Goal: Use online tool/utility

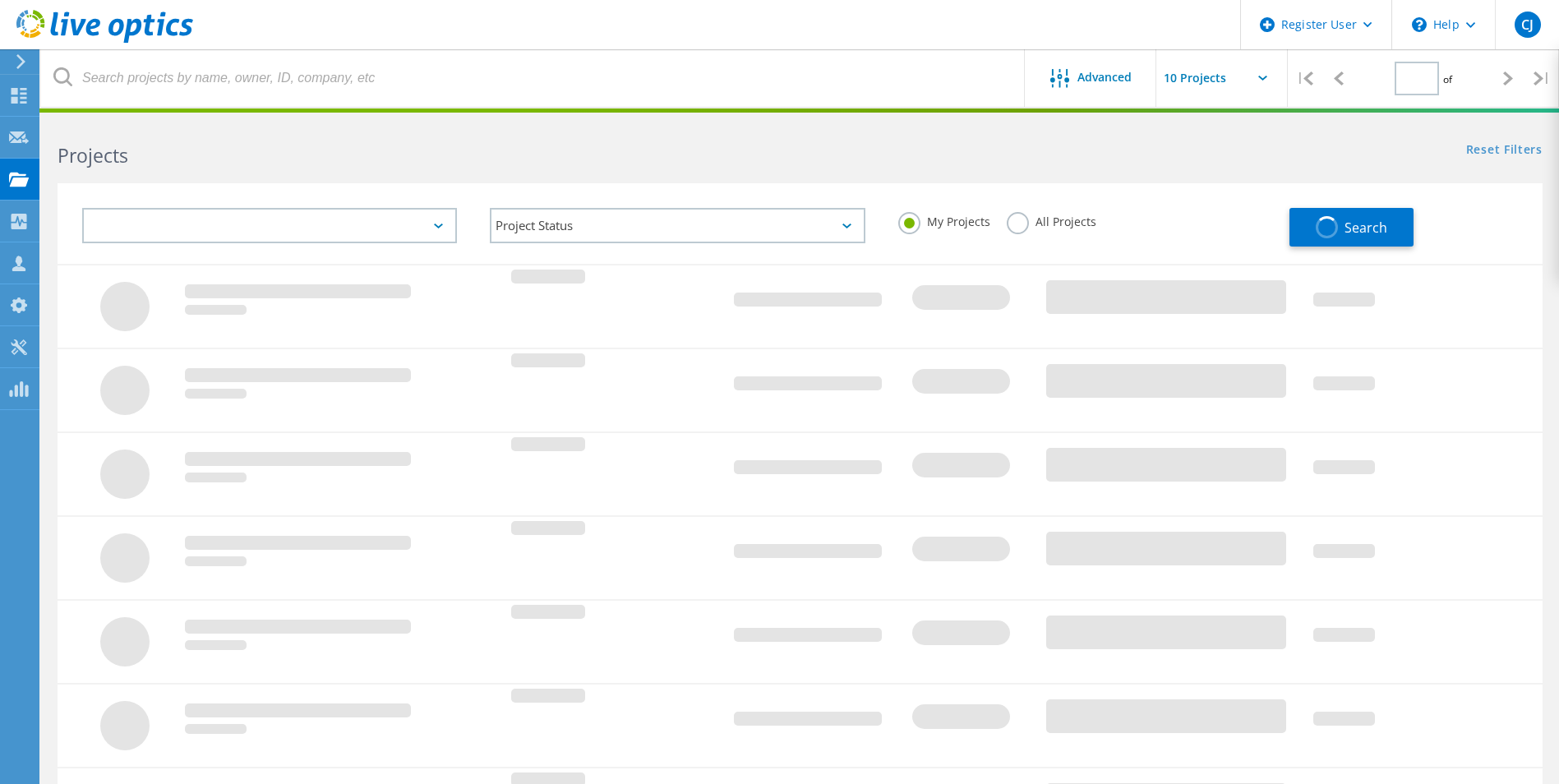
type input "1"
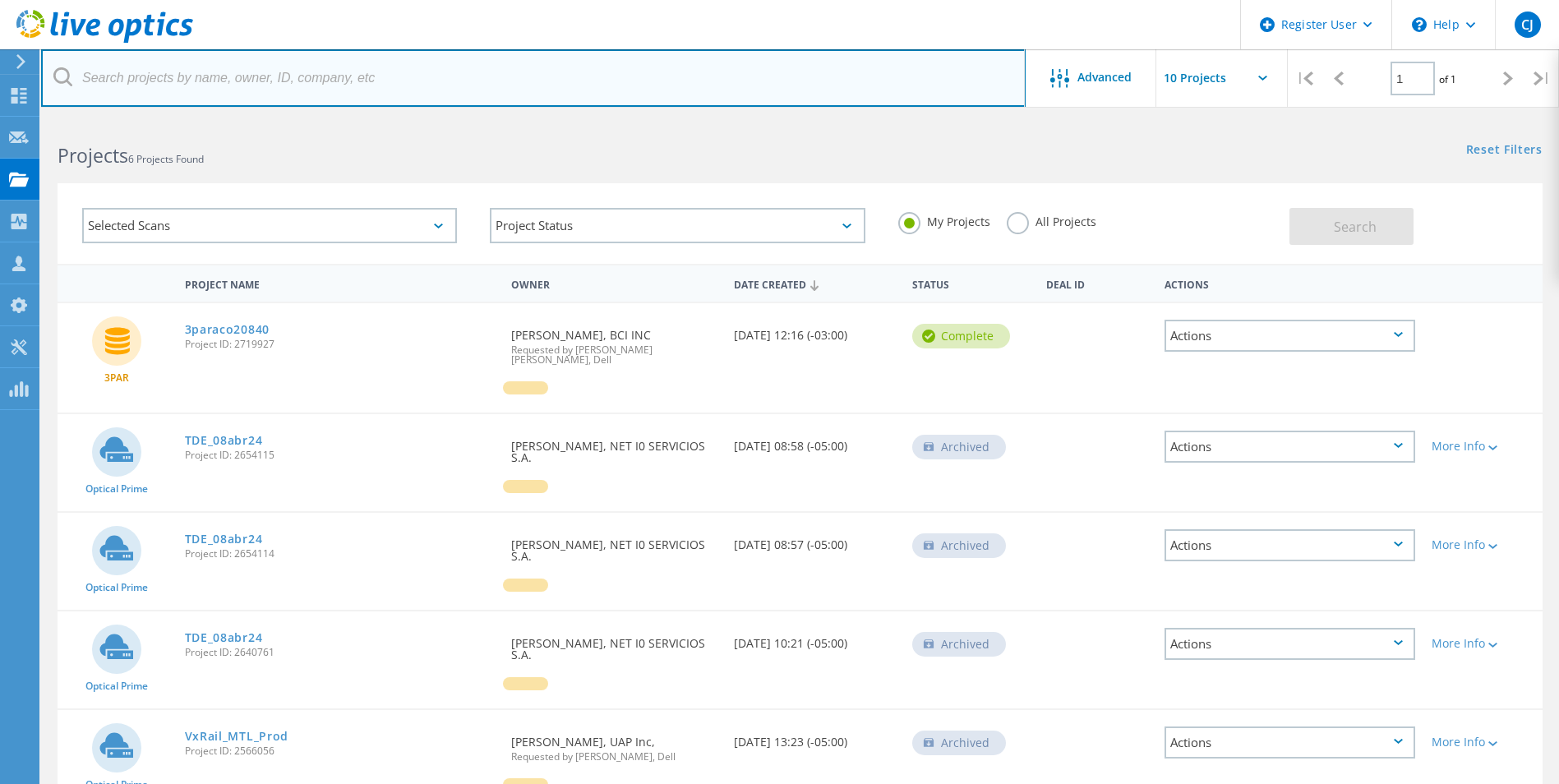
click at [224, 81] on input "text" at bounding box center [533, 78] width 985 height 58
paste input "3051400"
type input "3051400"
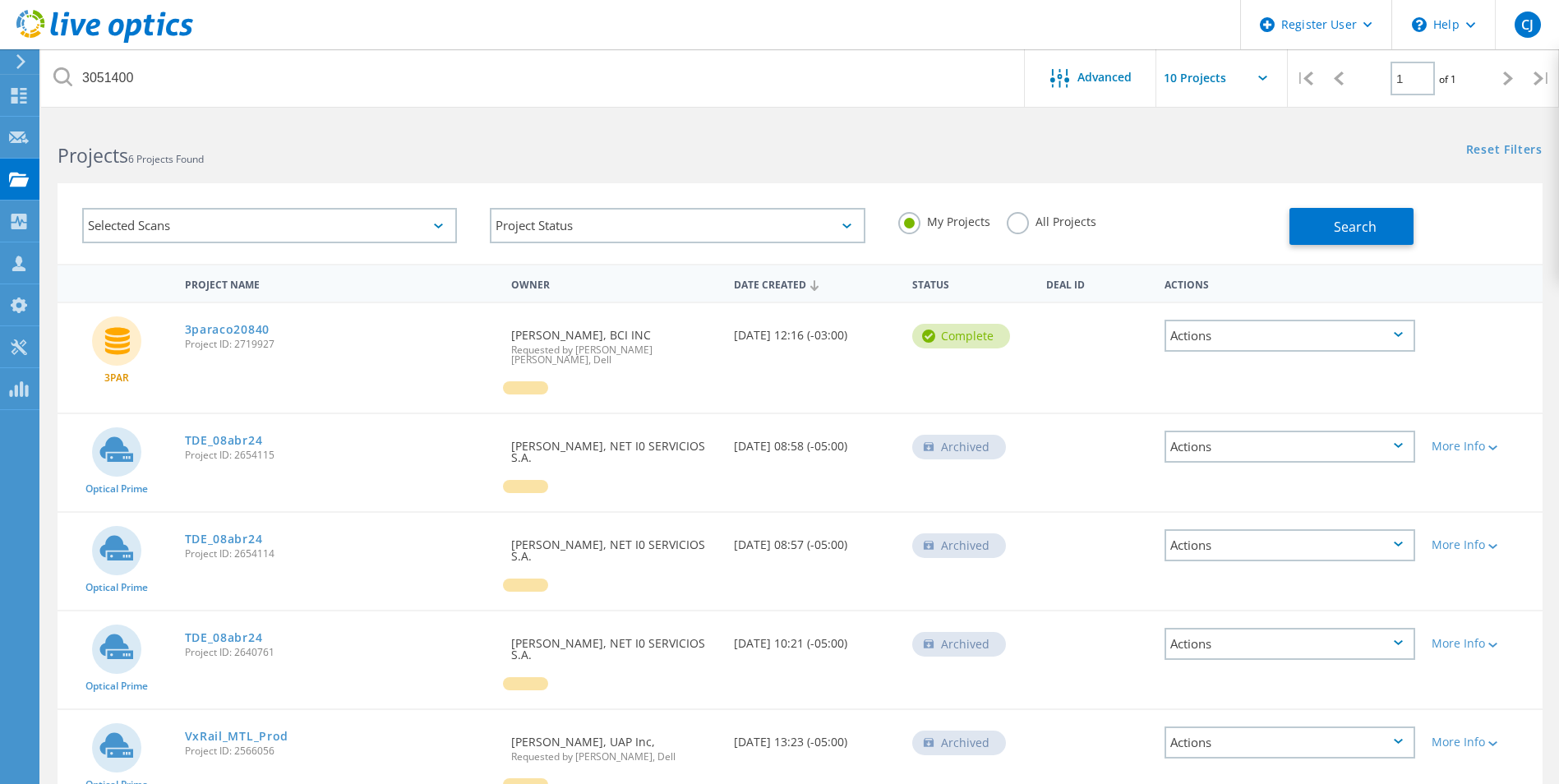
click at [1010, 225] on label "All Projects" at bounding box center [1052, 220] width 89 height 16
click at [0, 0] on input "All Projects" at bounding box center [0, 0] width 0 height 0
click at [1345, 224] on span "Search" at bounding box center [1355, 226] width 43 height 18
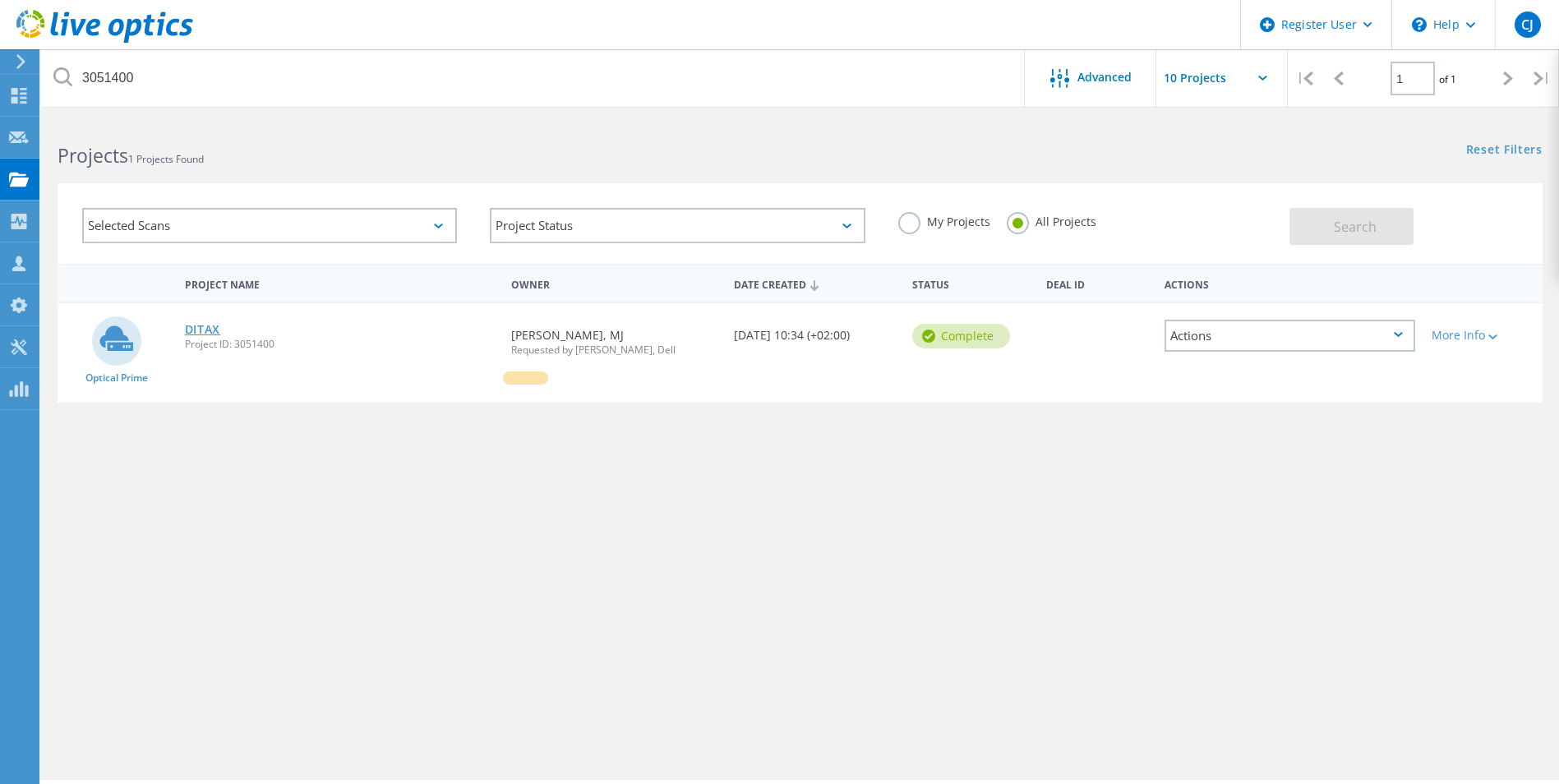
click at [213, 335] on link "DITAX" at bounding box center [203, 329] width 36 height 12
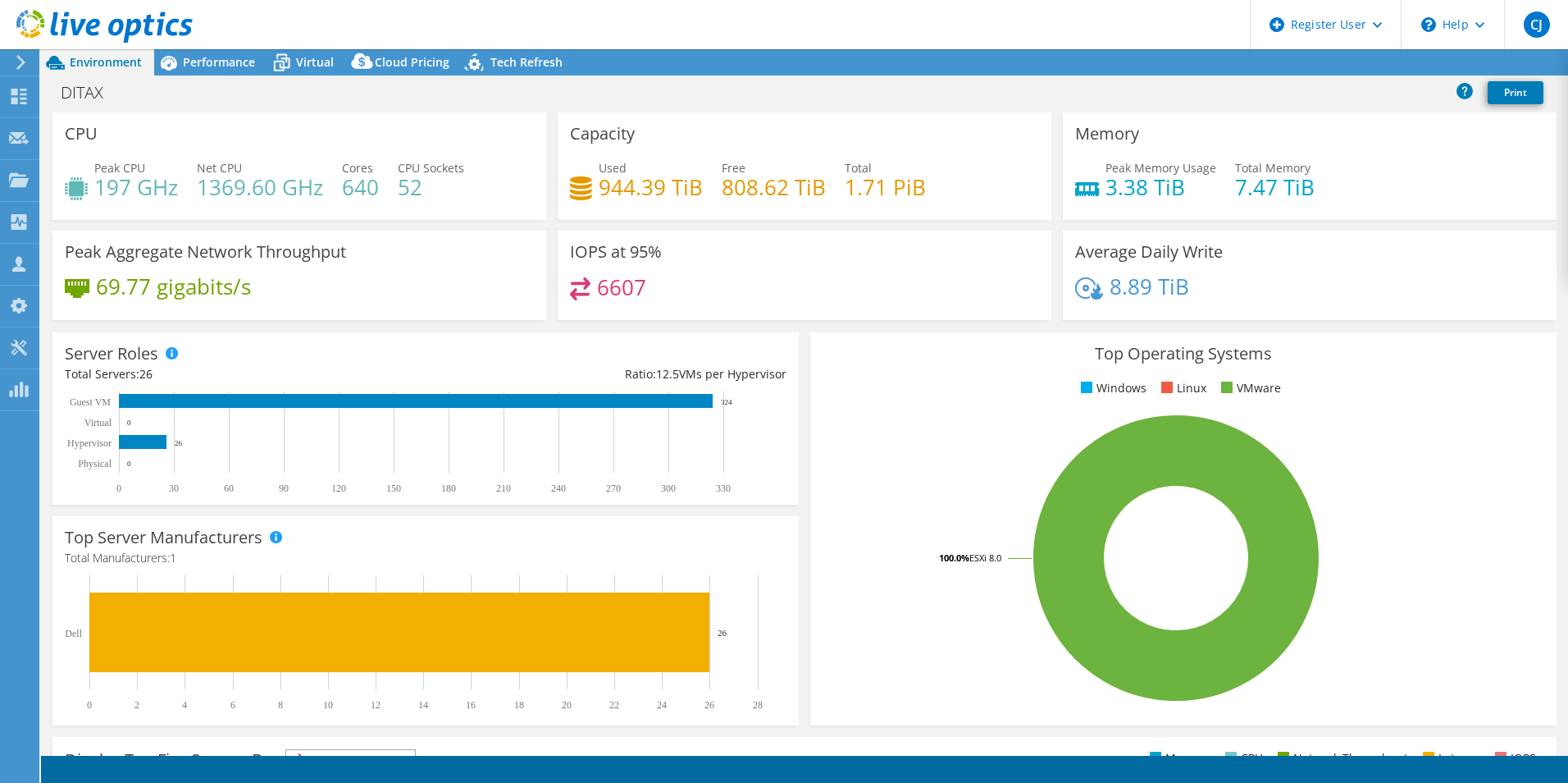
select select "EULondon"
select select "USD"
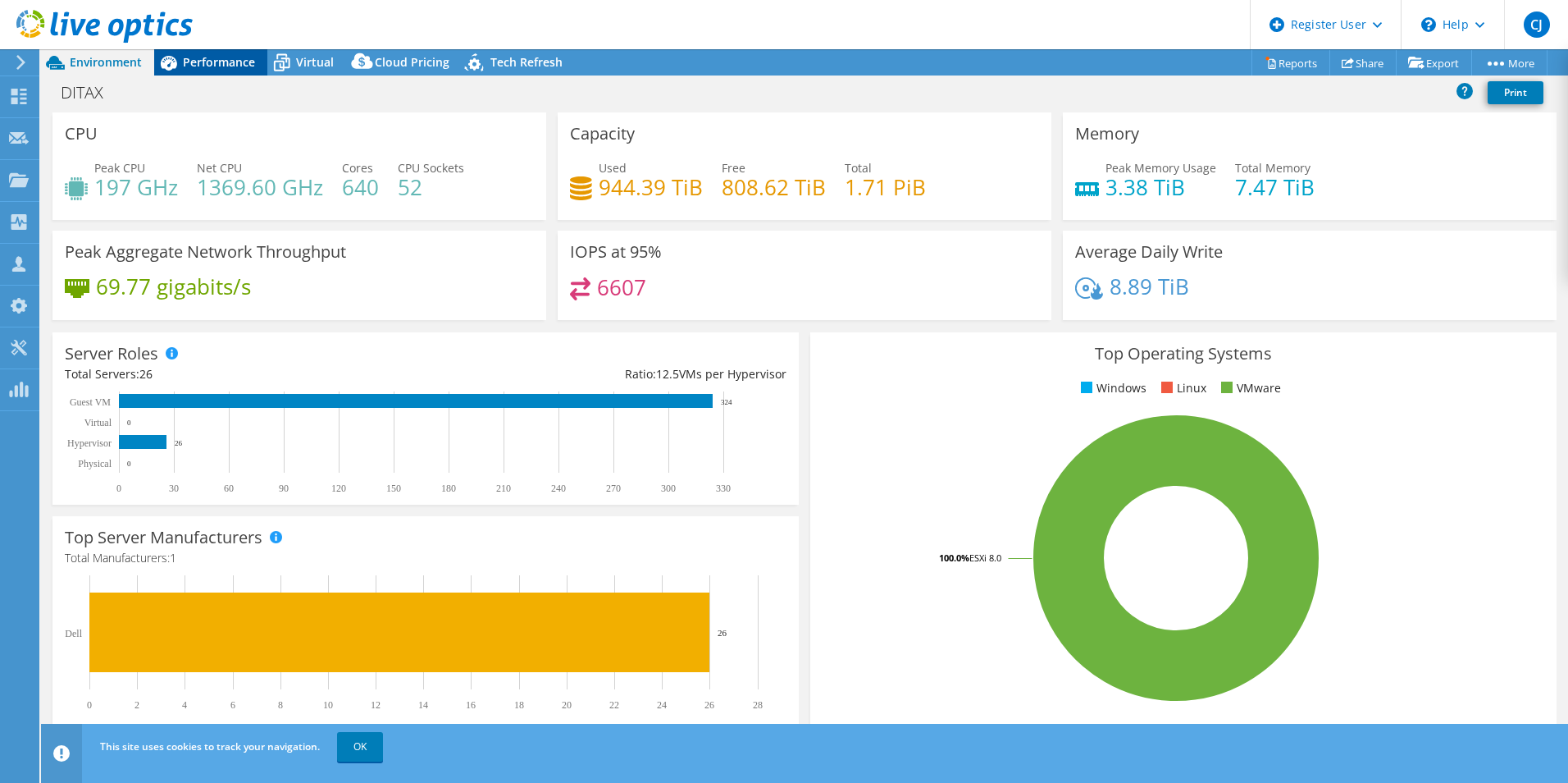
click at [204, 58] on span "Performance" at bounding box center [219, 62] width 72 height 16
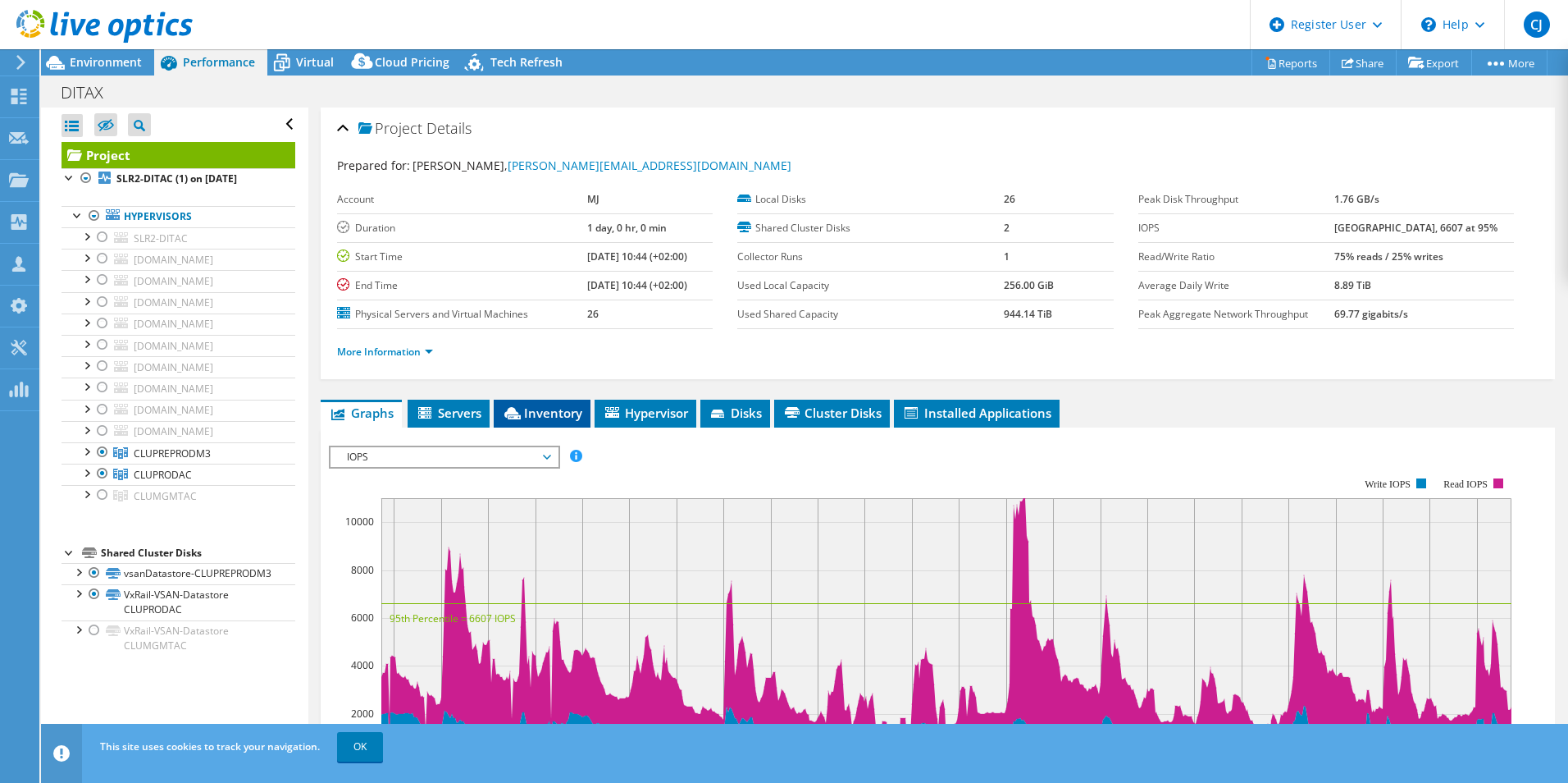
click at [539, 418] on span "Inventory" at bounding box center [542, 412] width 80 height 17
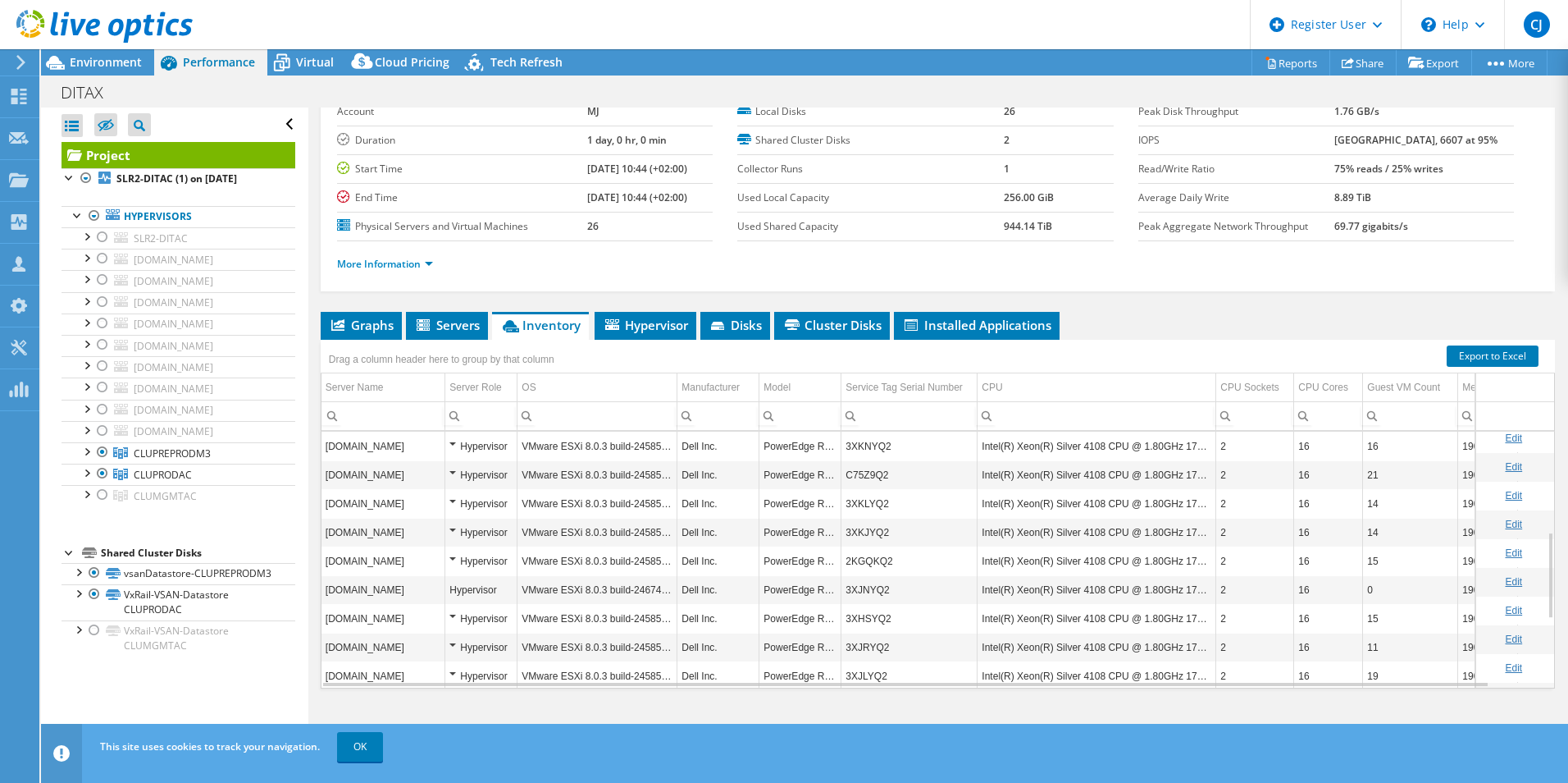
scroll to position [295, 0]
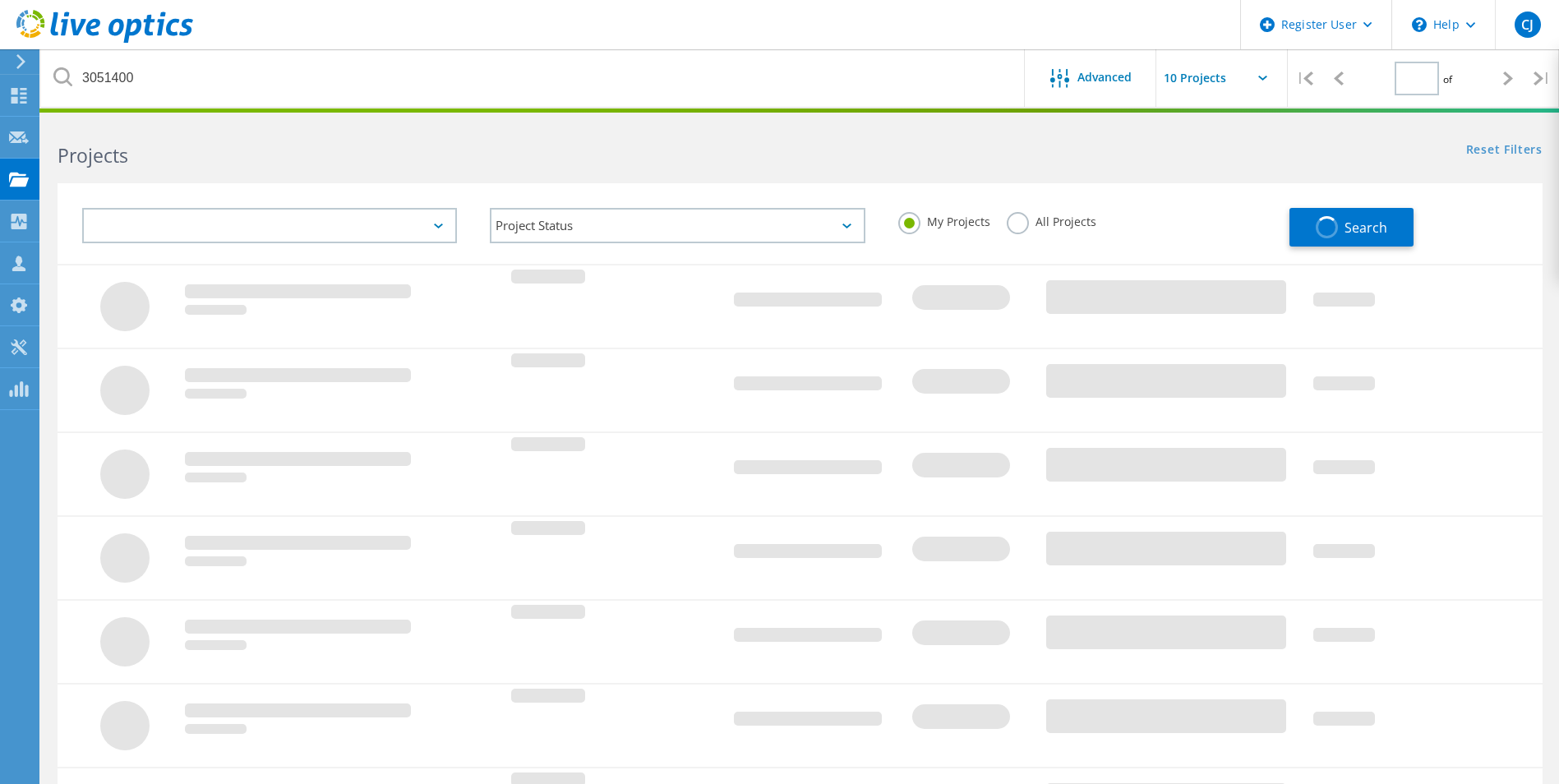
type input "1"
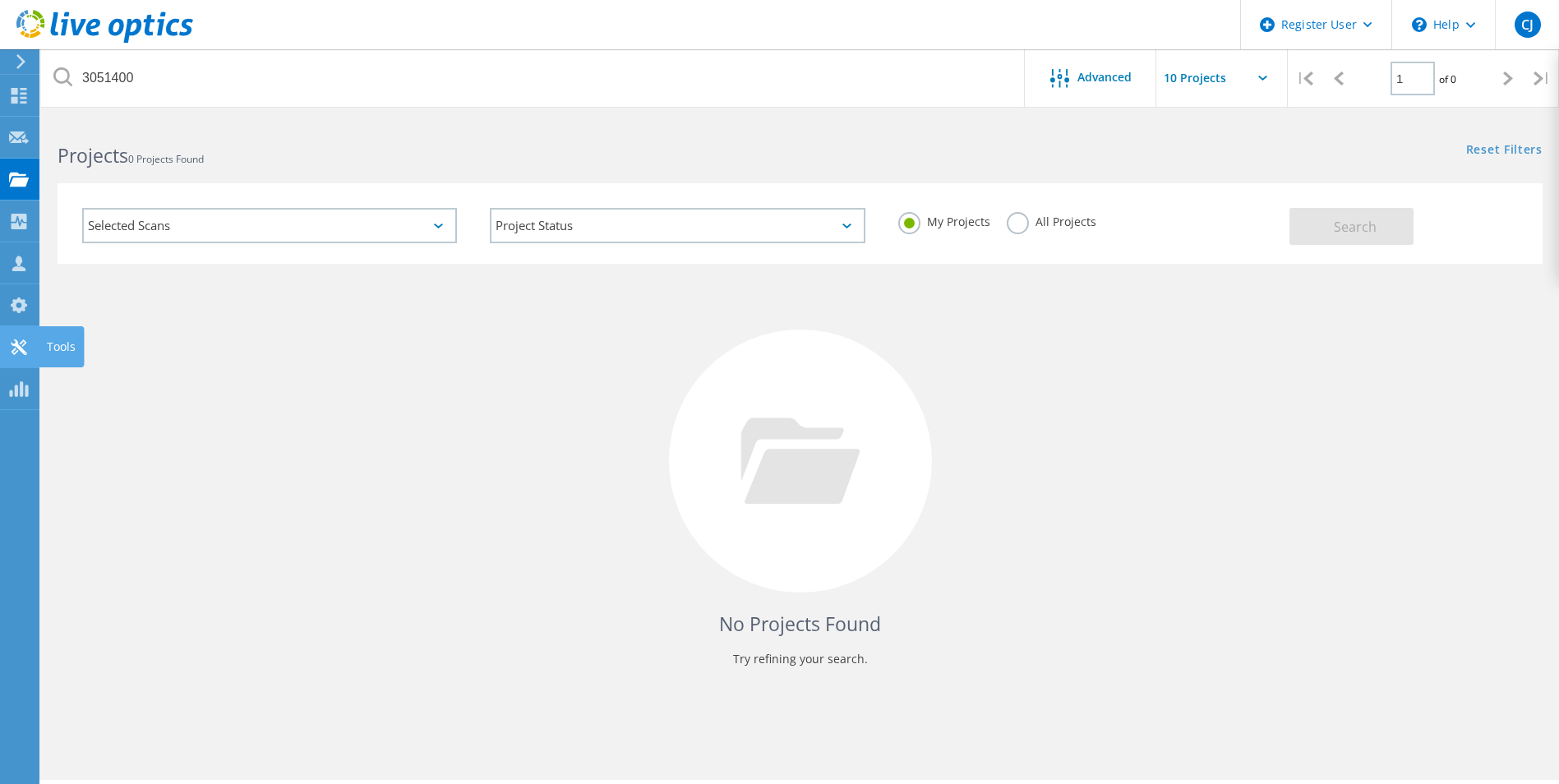
click at [14, 341] on icon at bounding box center [19, 347] width 20 height 16
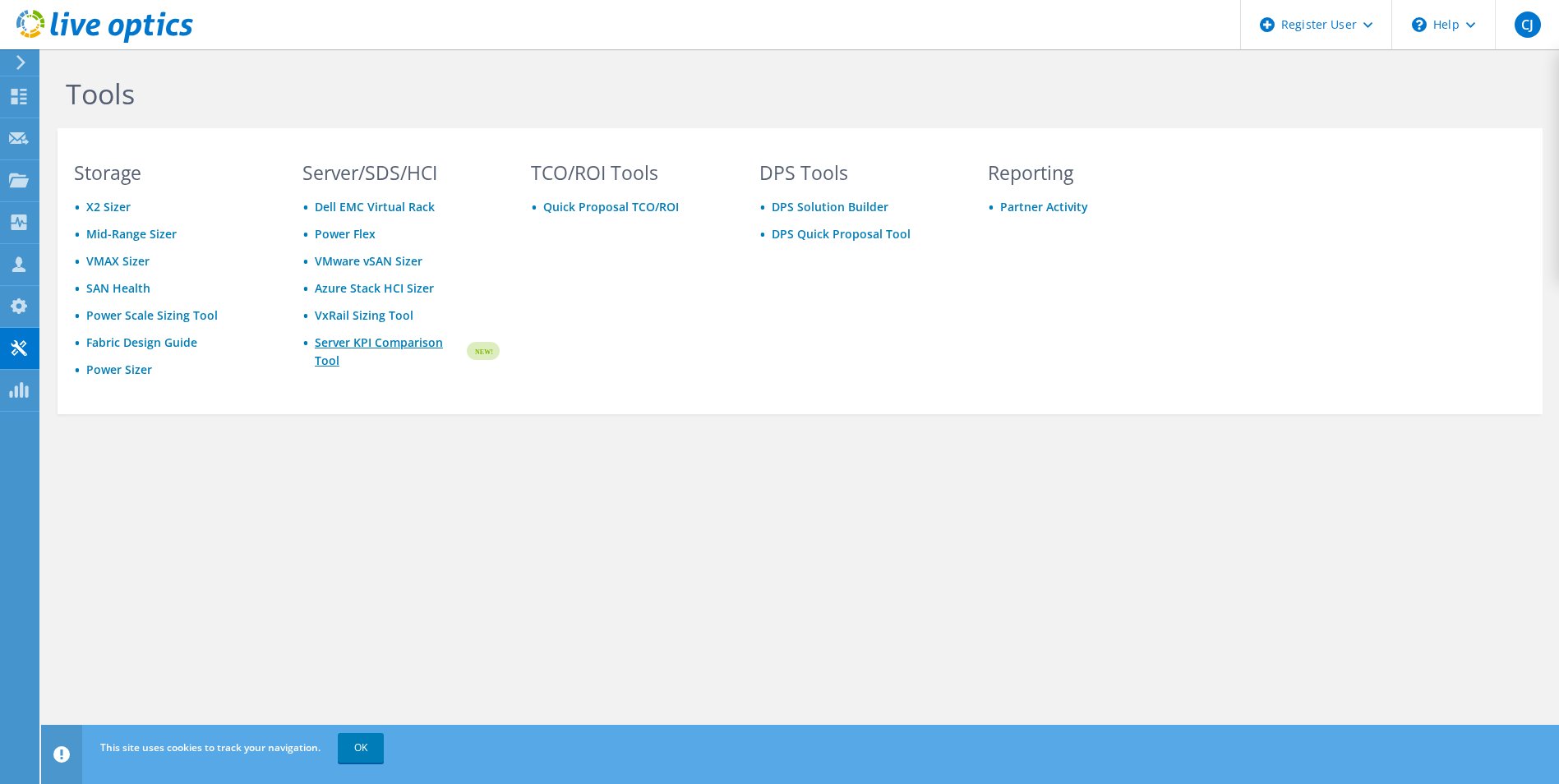
click at [354, 360] on link "Server KPI Comparison Tool" at bounding box center [389, 351] width 150 height 36
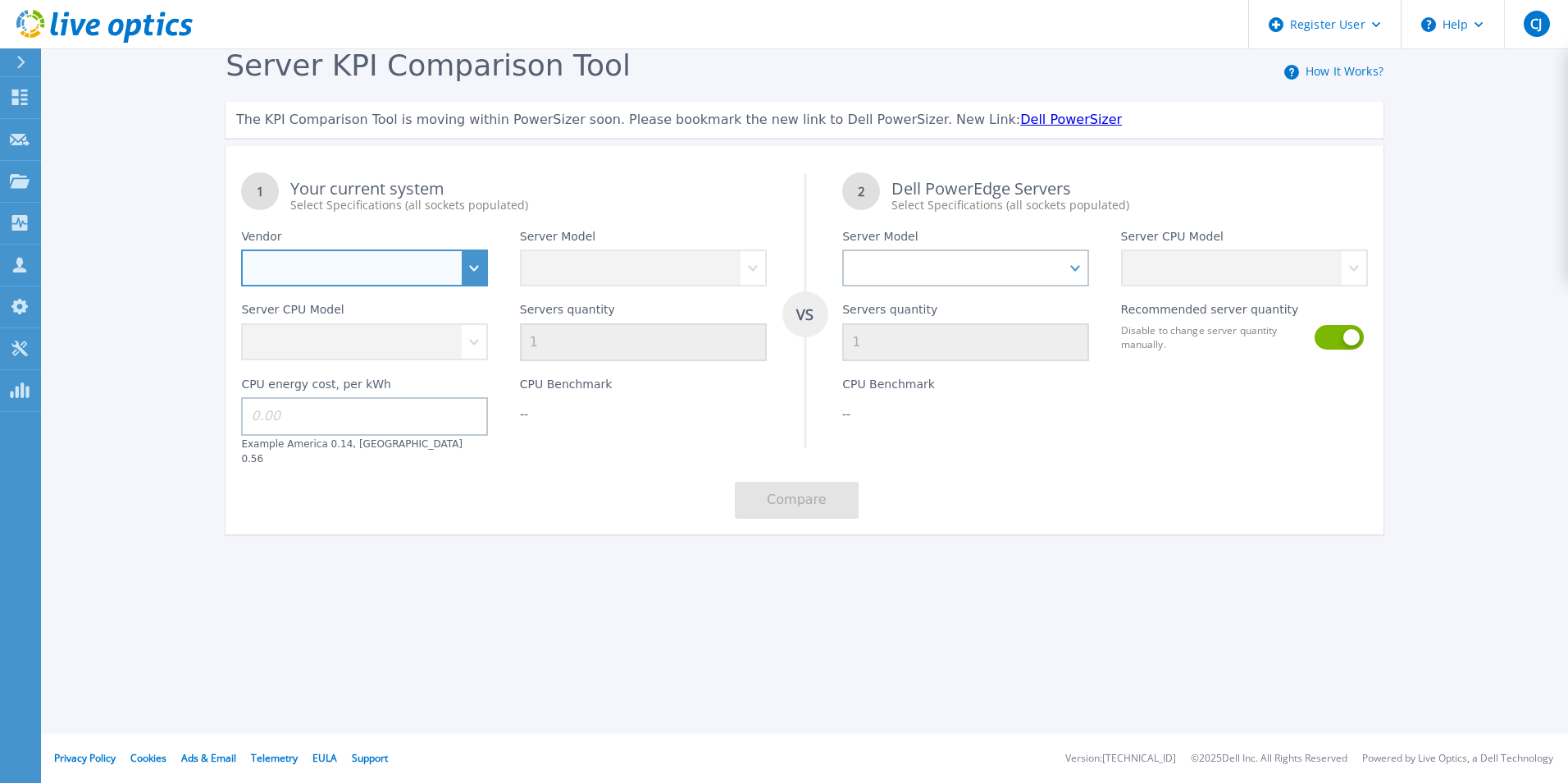
click at [371, 280] on select "Dell HPE Lenovo Supermicro" at bounding box center [364, 268] width 247 height 37
select select "Dell"
click at [241, 250] on select "Dell HPE Lenovo Supermicro" at bounding box center [364, 268] width 247 height 37
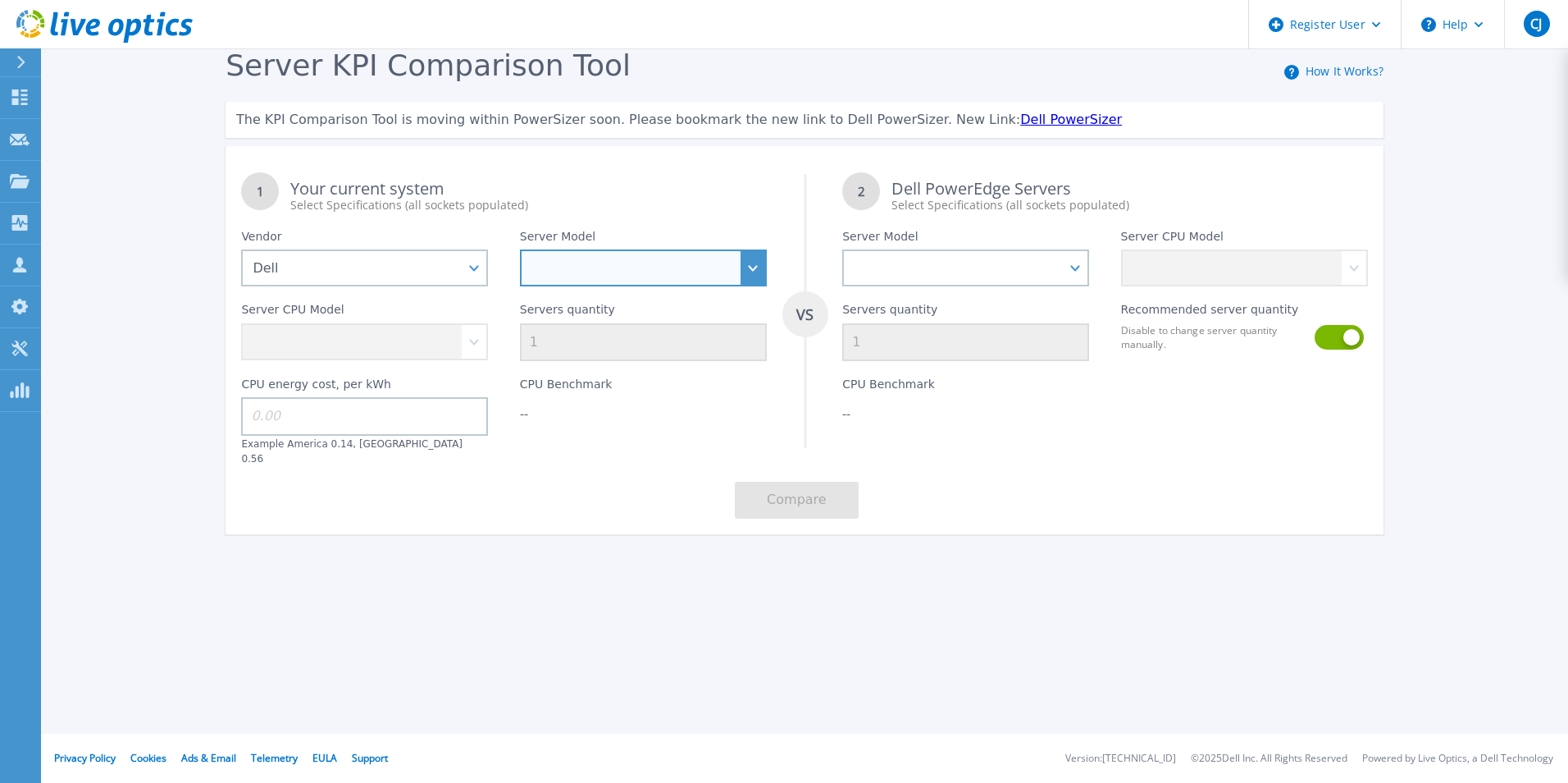
click at [563, 256] on select at bounding box center [643, 268] width 247 height 37
click at [678, 264] on select "PowerEdge C6520 PowerEdge C6525 PowerEdge HS5610 PowerEdge HS5620 PowerEdge R24…" at bounding box center [643, 268] width 247 height 37
select select "PowerEdge R740"
click at [520, 250] on select "PowerEdge C6520 PowerEdge C6525 PowerEdge HS5610 PowerEdge HS5620 PowerEdge R24…" at bounding box center [643, 268] width 247 height 37
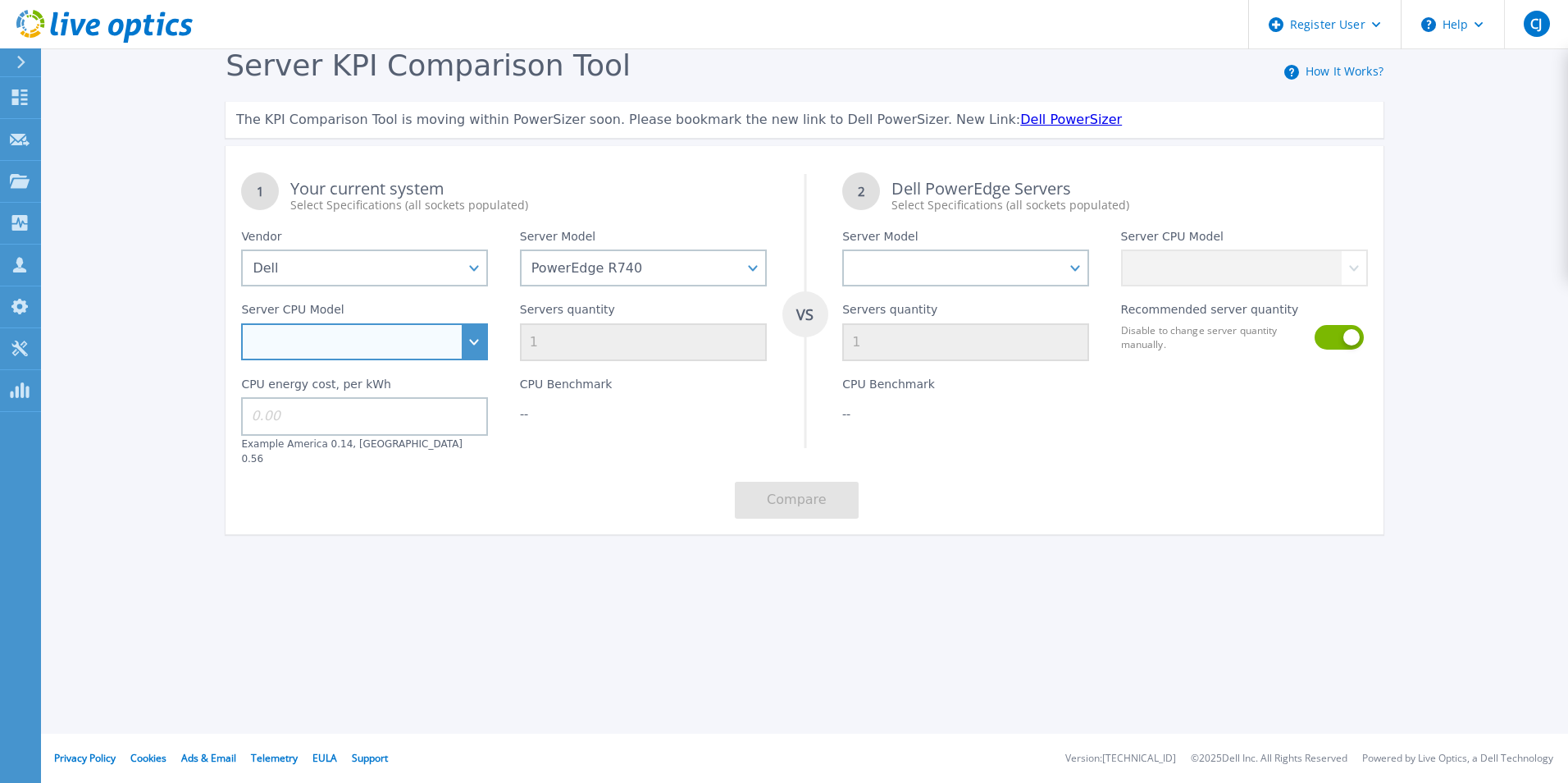
click at [378, 350] on select "Intel Xeon Silver 4108 1.8GHz Intel Xeon Silver 4214 2.2GHz Intel Xeon Silver 4…" at bounding box center [364, 341] width 247 height 37
select select "334127"
click at [241, 324] on select "Intel Xeon Silver 4108 1.8GHz Intel Xeon Silver 4214 2.2GHz Intel Xeon Silver 4…" at bounding box center [364, 341] width 247 height 37
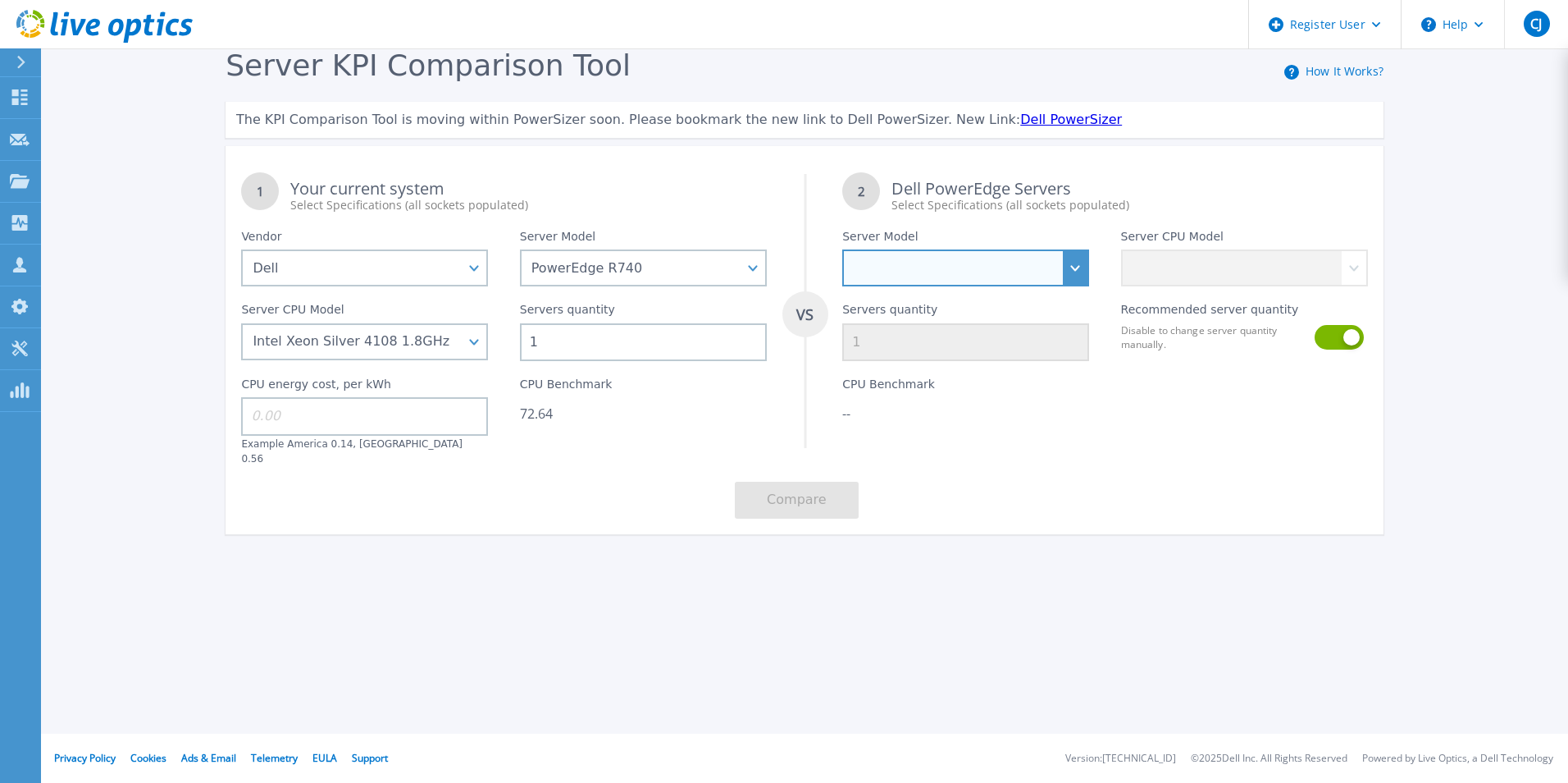
click at [928, 256] on select "PowerEdge C6520 PowerEdge C6525 PowerEdge HS5610 PowerEdge HS5620 PowerEdge R24…" at bounding box center [965, 268] width 247 height 37
click at [912, 264] on select "PowerEdge C6520 PowerEdge C6525 PowerEdge HS5610 PowerEdge HS5620 PowerEdge R24…" at bounding box center [965, 268] width 247 height 37
select select "PowerEdge R760"
click at [842, 250] on select "PowerEdge C6520 PowerEdge C6525 PowerEdge HS5610 PowerEdge HS5620 PowerEdge R24…" at bounding box center [965, 268] width 247 height 37
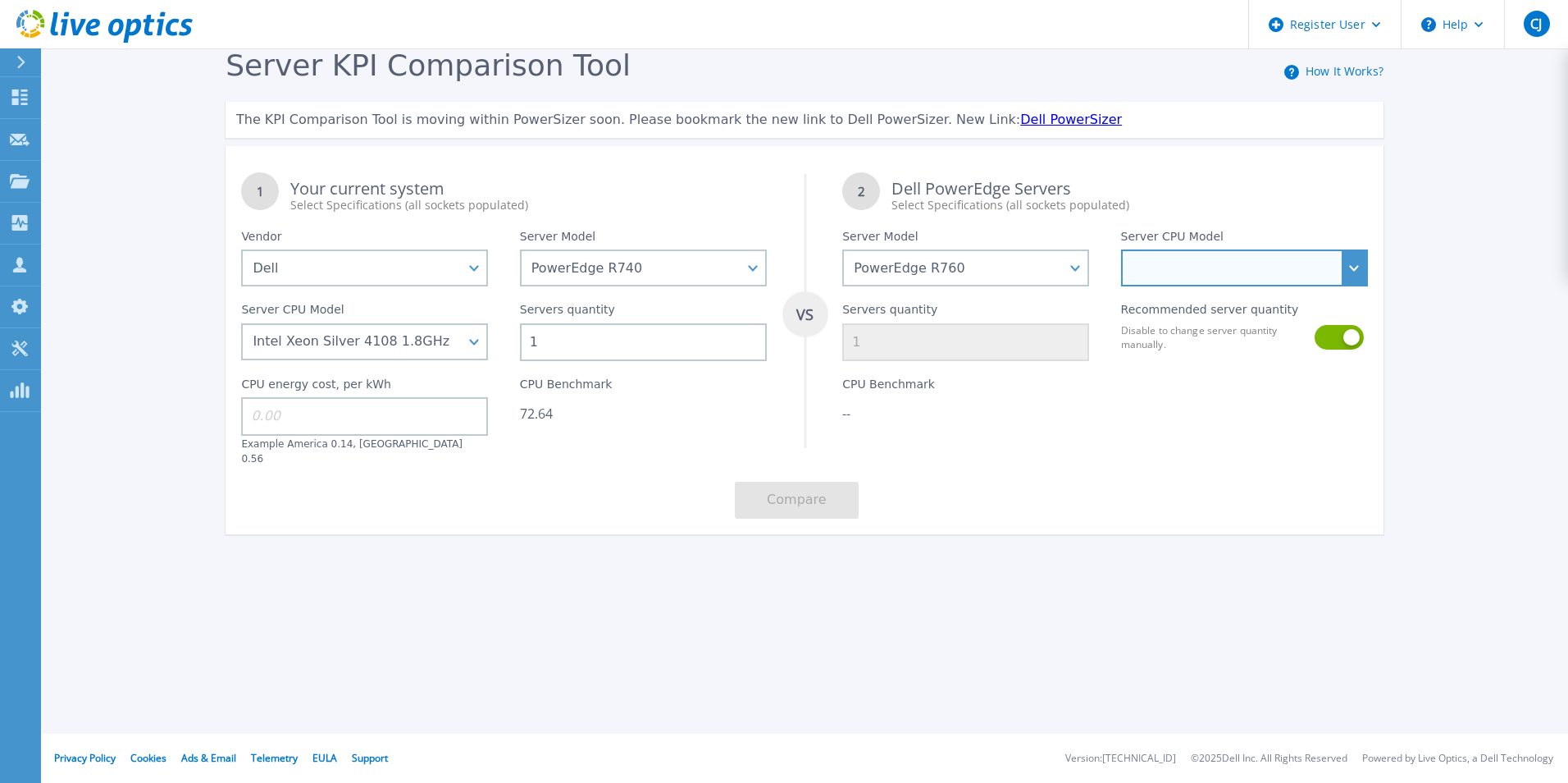
click at [1172, 258] on select "Intel Xeon Silver 4509Y 2.6GHz Intel Xeon Silver 4510 2.4GHz Intel Xeon Silver …" at bounding box center [1244, 268] width 247 height 37
select select "334914"
click at [1121, 250] on select "Intel Xeon Silver 4509Y 2.6GHz Intel Xeon Silver 4510 2.4GHz Intel Xeon Silver …" at bounding box center [1244, 268] width 247 height 37
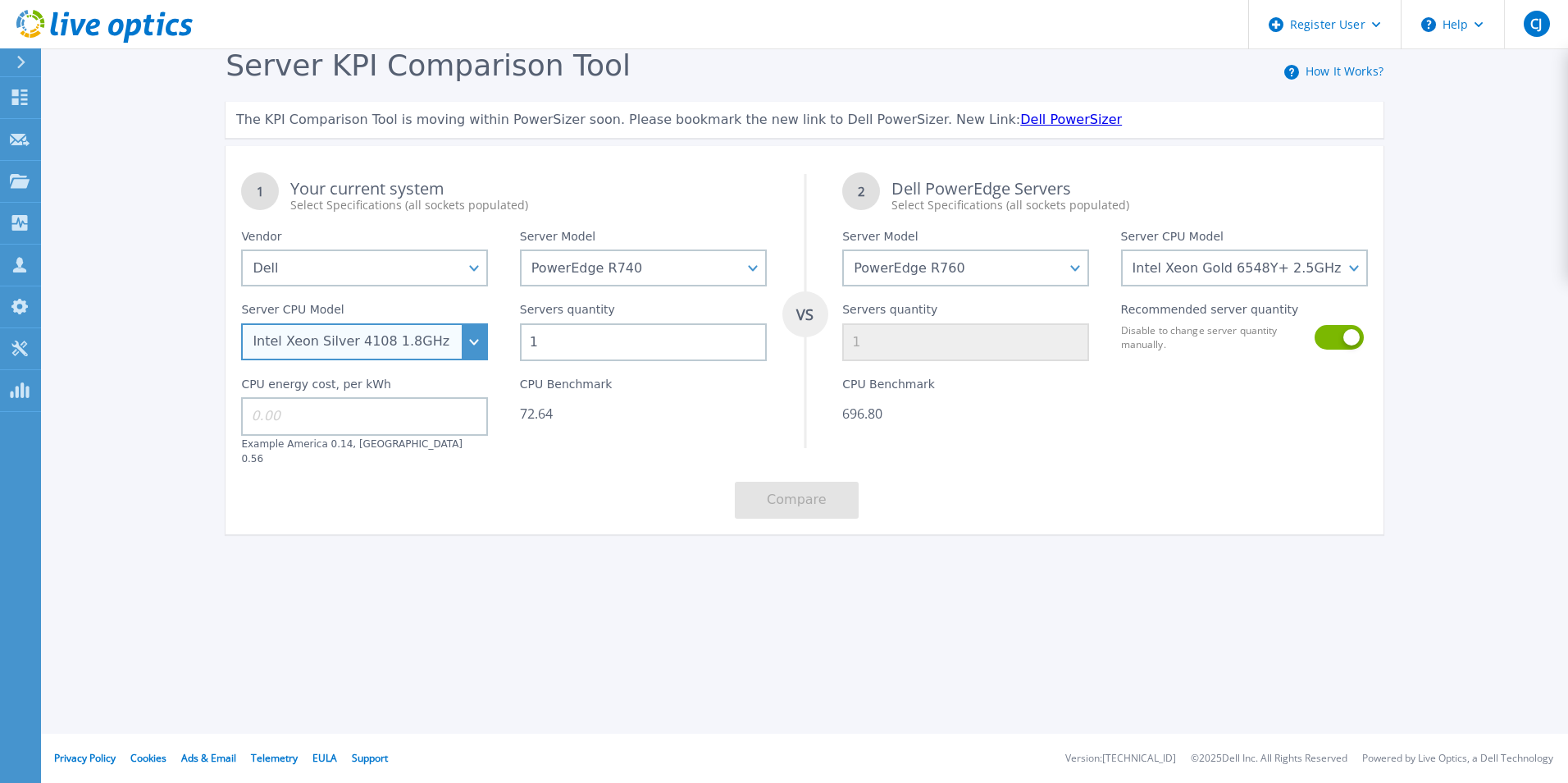
click at [374, 341] on select "Intel Xeon Silver 4108 1.8GHz Intel Xeon Silver 4214 2.2GHz Intel Xeon Silver 4…" at bounding box center [364, 341] width 247 height 37
select select "334130"
click at [241, 324] on select "Intel Xeon Silver 4108 1.8GHz Intel Xeon Silver 4214 2.2GHz Intel Xeon Silver 4…" at bounding box center [364, 341] width 247 height 37
drag, startPoint x: 1331, startPoint y: 350, endPoint x: 1307, endPoint y: 341, distance: 25.6
click at [1330, 350] on button at bounding box center [1337, 337] width 47 height 25
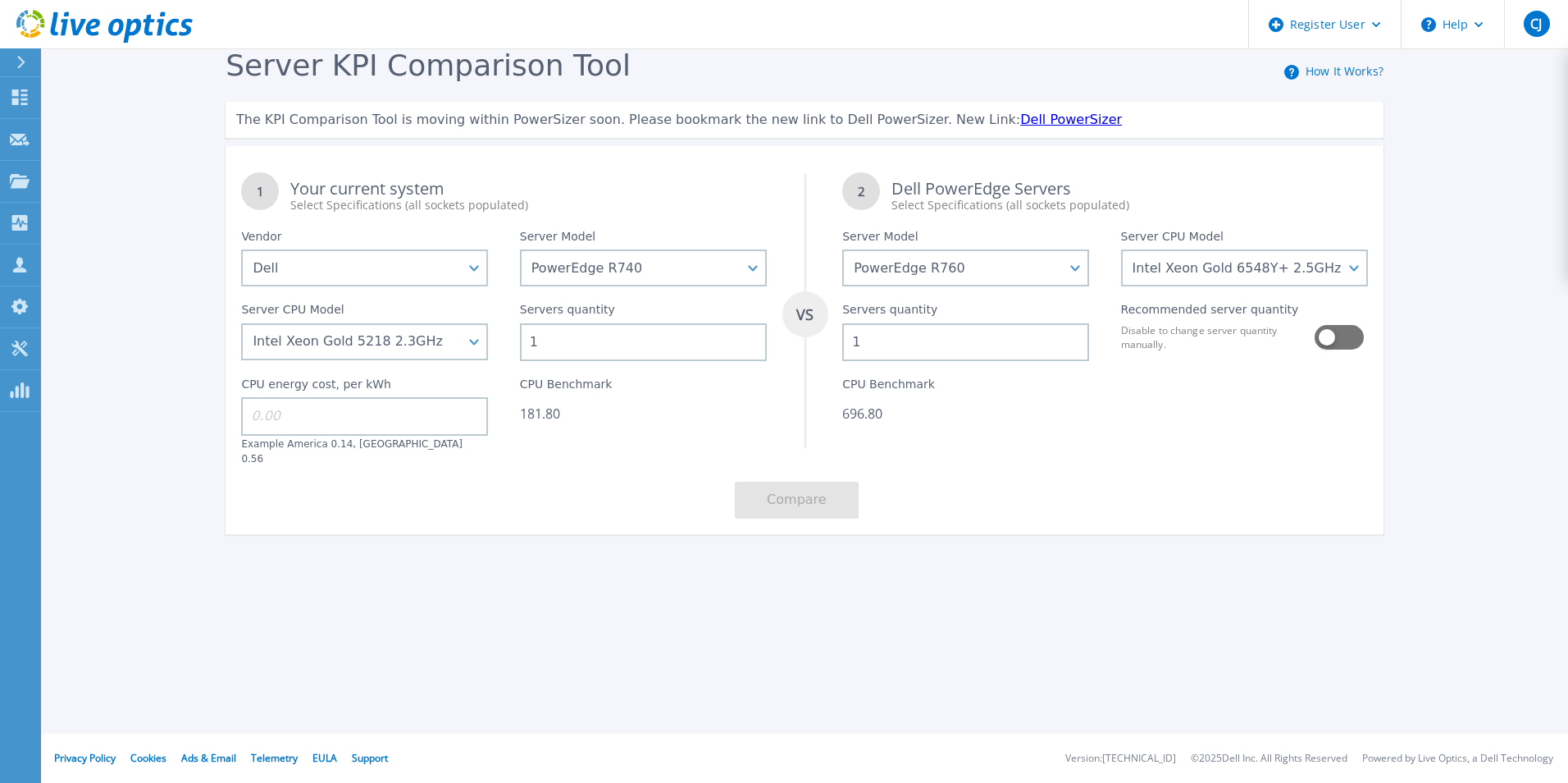
click at [945, 351] on input "1" at bounding box center [965, 342] width 247 height 38
type input "12"
